Goal: Task Accomplishment & Management: Manage account settings

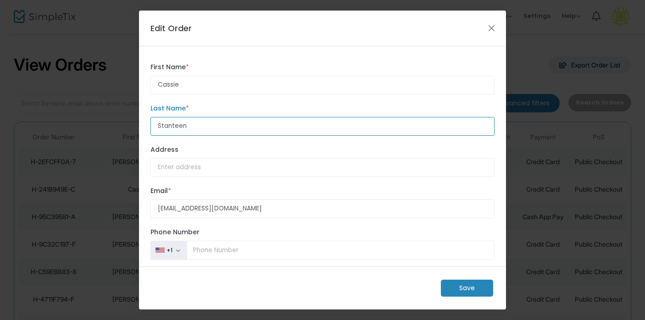
click at [173, 127] on input "Stanteen" at bounding box center [323, 126] width 344 height 19
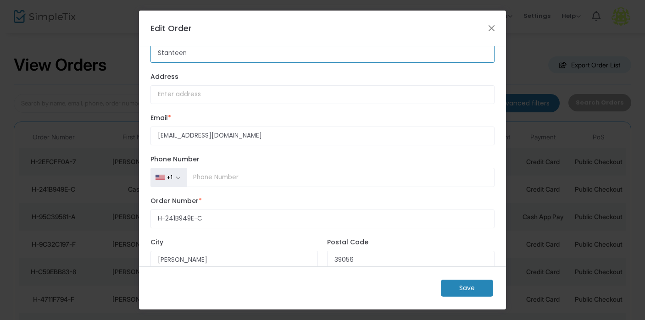
scroll to position [59, 0]
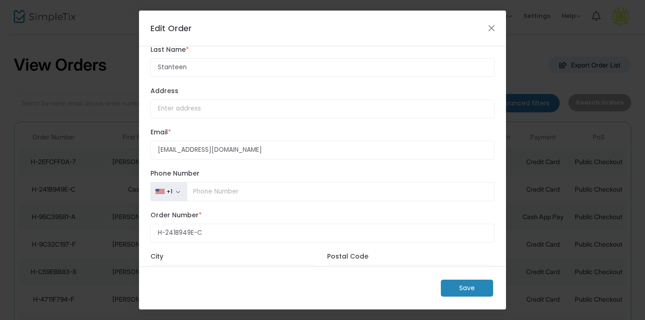
click at [469, 285] on m-button "Save" at bounding box center [467, 288] width 52 height 17
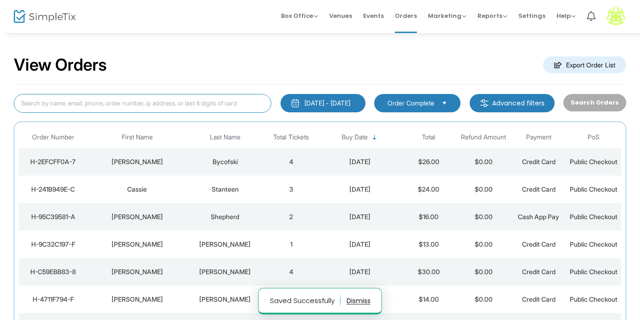
click at [153, 100] on input at bounding box center [142, 103] width 257 height 19
paste input "Stanteen"
type input "Stanteen"
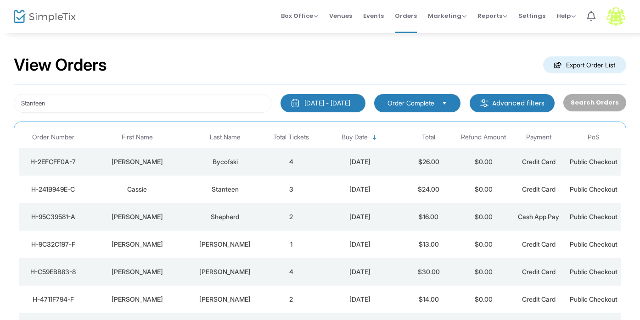
click at [126, 190] on div "Cassie" at bounding box center [137, 189] width 95 height 9
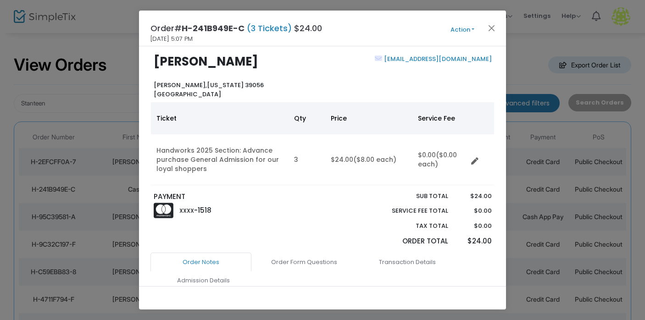
scroll to position [10, 0]
click at [280, 28] on span "(3 Tickets)" at bounding box center [270, 27] width 50 height 11
click at [461, 28] on button "Action" at bounding box center [462, 30] width 55 height 10
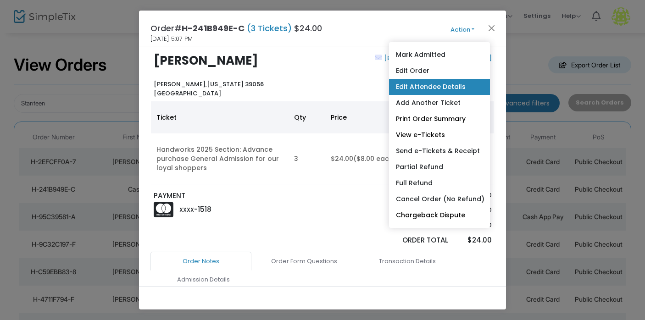
click at [425, 81] on link "Edit Attendee Details" at bounding box center [439, 87] width 101 height 16
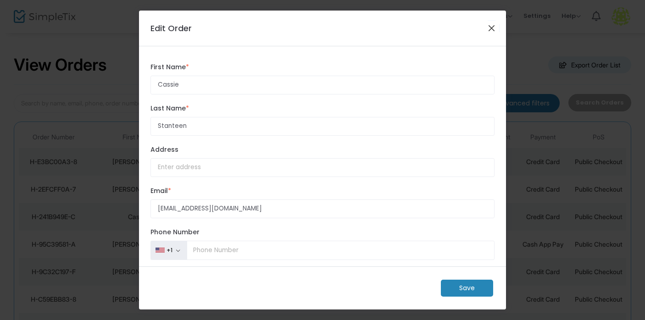
click at [492, 31] on button "Close" at bounding box center [492, 28] width 12 height 12
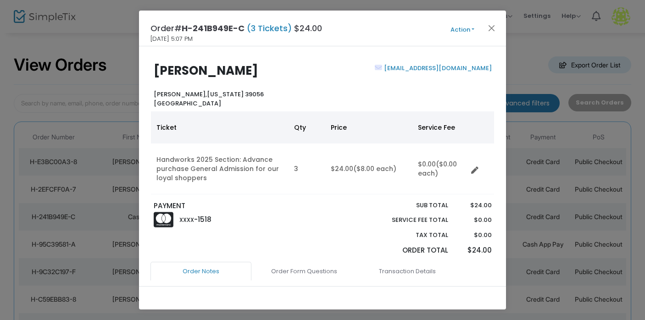
click at [275, 28] on span "(3 Tickets)" at bounding box center [270, 27] width 50 height 11
click at [457, 28] on button "Action" at bounding box center [462, 30] width 55 height 10
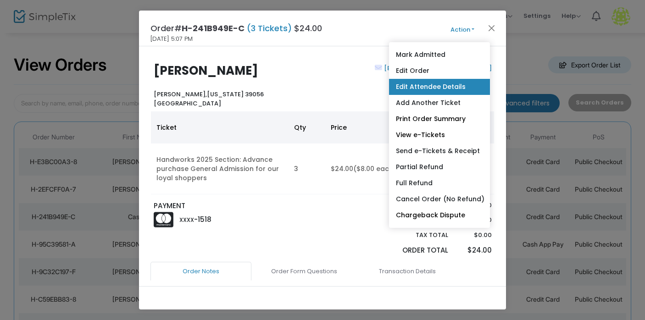
click at [423, 87] on link "Edit Attendee Details" at bounding box center [439, 87] width 101 height 16
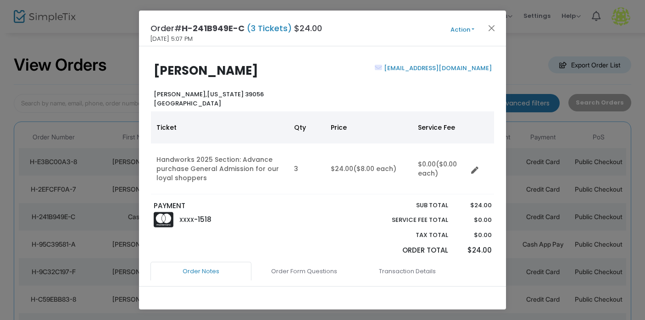
click at [466, 27] on button "Action" at bounding box center [462, 30] width 55 height 10
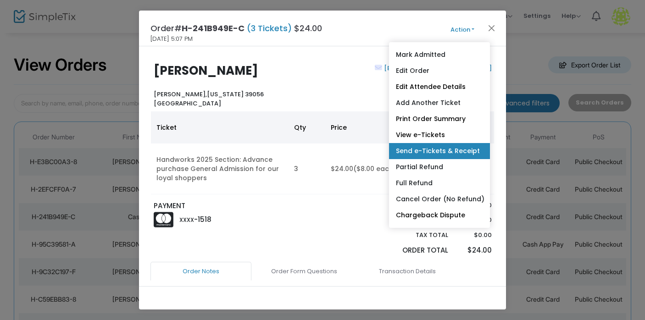
click at [430, 149] on link "Send e-Tickets & Receipt" at bounding box center [439, 151] width 101 height 16
type input "[EMAIL_ADDRESS][DOMAIN_NAME]"
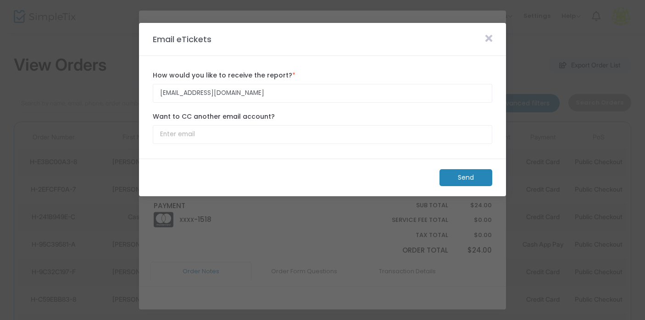
click at [470, 179] on m-button "Send" at bounding box center [466, 177] width 53 height 17
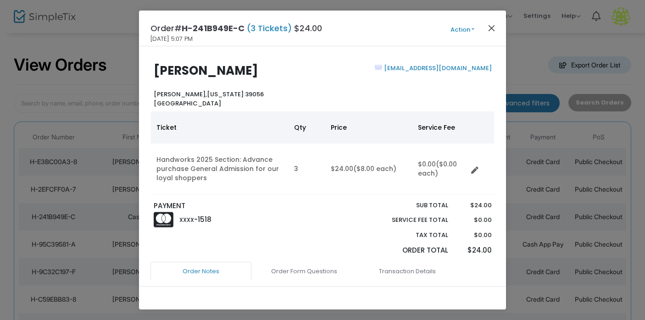
click at [491, 28] on button "Close" at bounding box center [492, 28] width 12 height 12
